Goal: Feedback & Contribution: Submit feedback/report problem

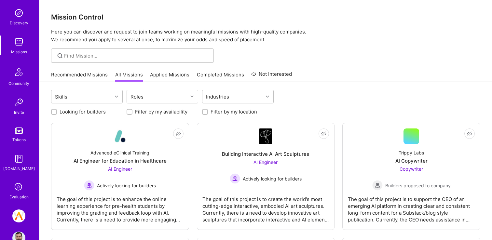
scroll to position [79, 0]
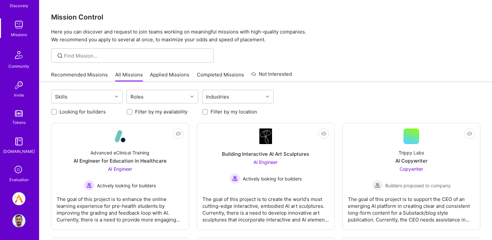
click at [23, 198] on img at bounding box center [18, 198] width 13 height 13
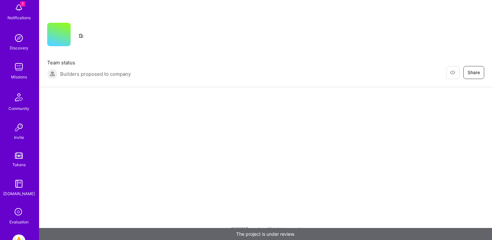
scroll to position [79, 0]
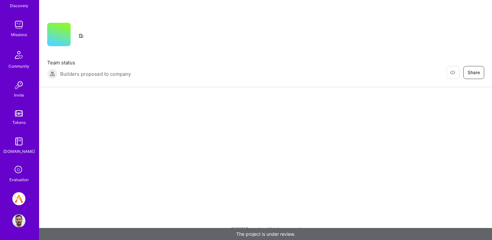
click at [18, 171] on icon at bounding box center [19, 170] width 12 height 12
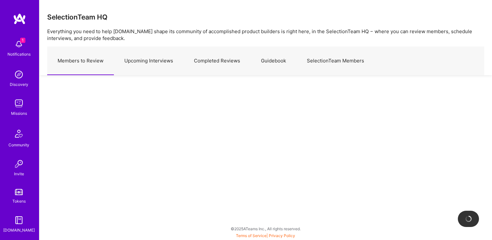
click at [156, 62] on link "Upcoming Interviews" at bounding box center [149, 61] width 70 height 28
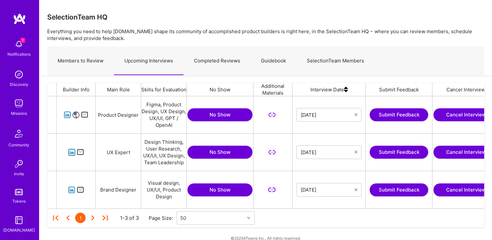
scroll to position [0, 82]
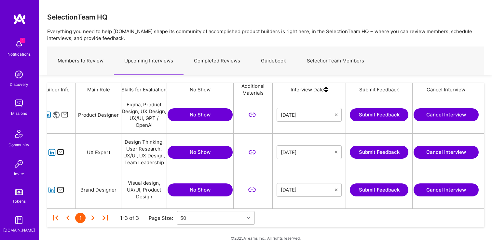
click at [379, 195] on button "Submit Feedback" at bounding box center [379, 190] width 59 height 13
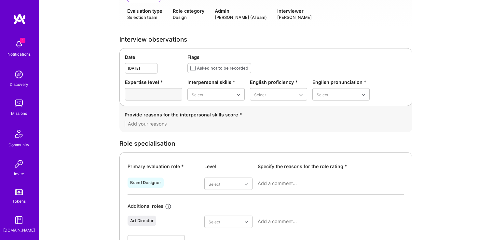
scroll to position [170, 0]
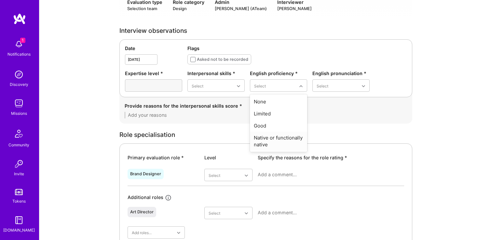
click at [272, 141] on div "Native or functionally native" at bounding box center [278, 141] width 57 height 19
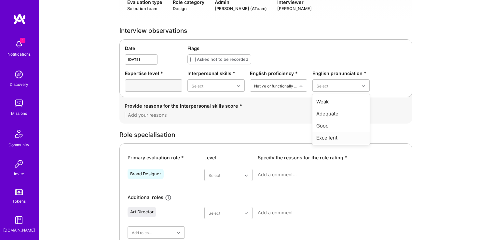
click at [330, 142] on div "Excellent" at bounding box center [341, 138] width 57 height 12
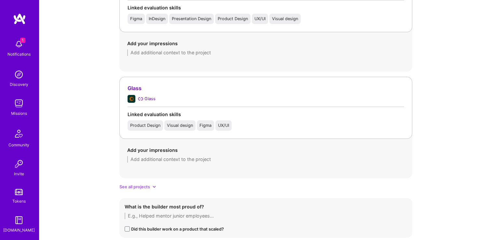
scroll to position [531, 0]
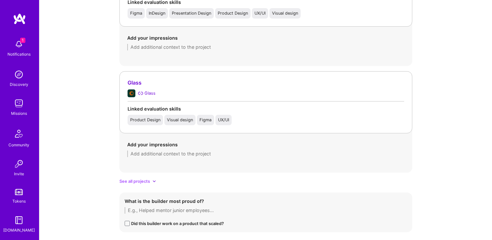
click at [145, 181] on span "See all projects" at bounding box center [134, 181] width 31 height 7
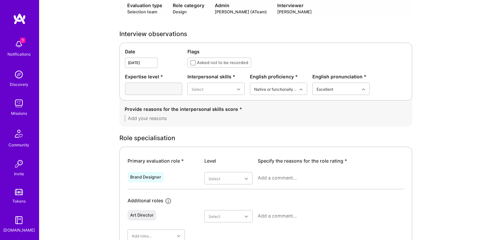
scroll to position [168, 0]
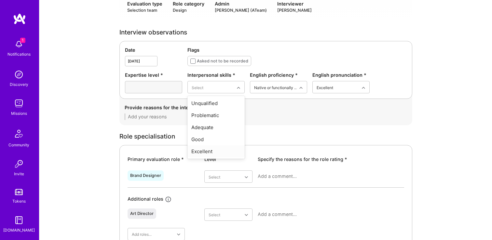
click at [210, 152] on div "Excellent" at bounding box center [216, 152] width 57 height 12
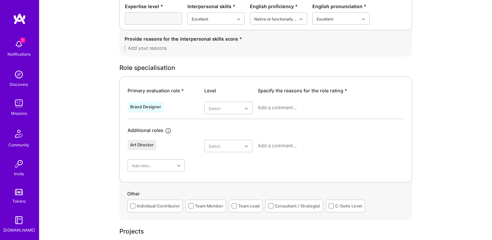
scroll to position [235, 0]
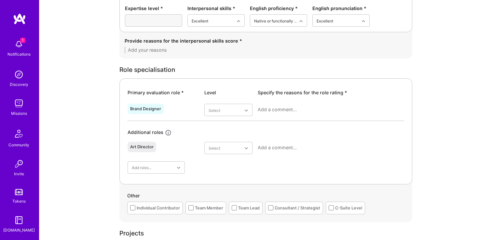
click at [155, 212] on div "Individual Contributor" at bounding box center [155, 208] width 56 height 13
click at [240, 212] on div "Team Lead" at bounding box center [246, 208] width 34 height 13
click at [181, 214] on div "Individual Contributor" at bounding box center [155, 208] width 56 height 13
click at [173, 211] on div "Individual Contributor" at bounding box center [158, 208] width 43 height 7
click at [240, 208] on div "Team Lead" at bounding box center [248, 208] width 21 height 7
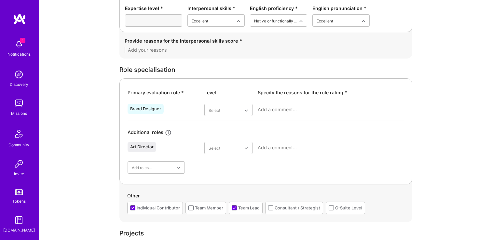
click at [216, 208] on div "Team Member" at bounding box center [209, 208] width 28 height 7
click at [275, 207] on div "Consultant / Strategist" at bounding box center [298, 208] width 46 height 7
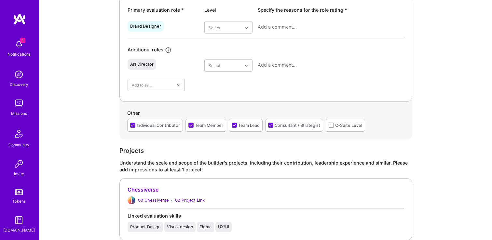
scroll to position [322, 0]
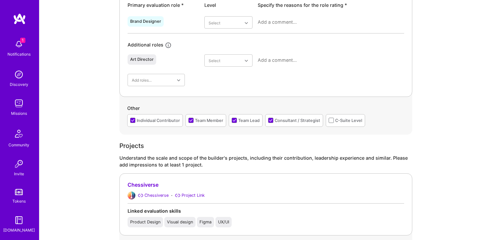
click at [202, 121] on div "Team Member" at bounding box center [209, 120] width 28 height 7
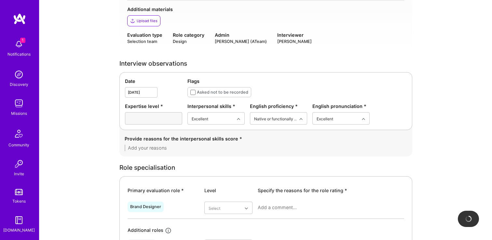
scroll to position [0, 0]
